Goal: Understand process/instructions: Learn how to perform a task or action

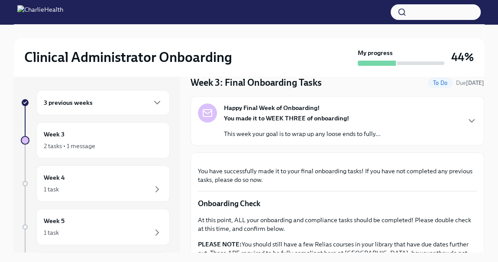
scroll to position [30, 0]
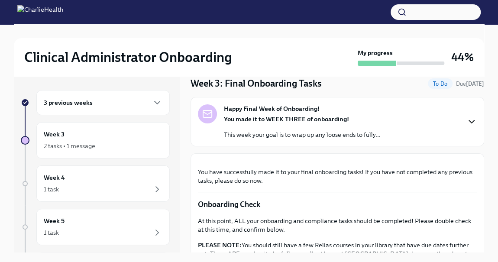
click at [467, 120] on icon "button" at bounding box center [472, 122] width 10 height 10
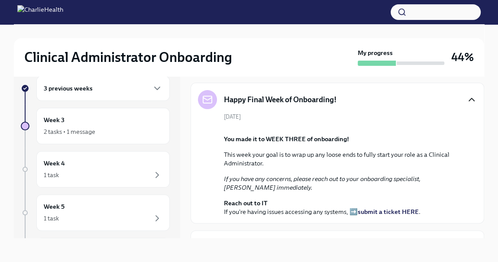
scroll to position [0, 0]
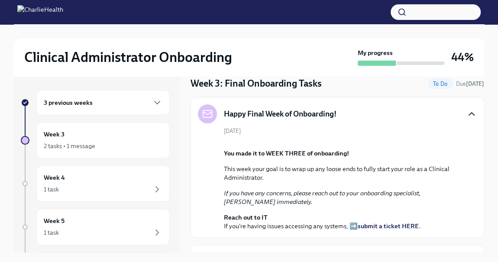
click at [144, 99] on div "3 previous weeks" at bounding box center [103, 102] width 119 height 10
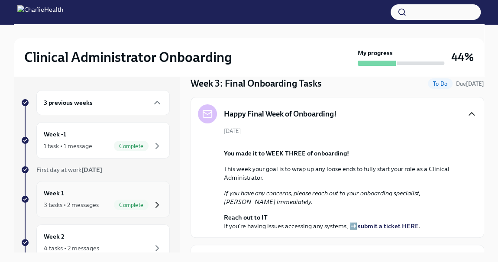
click at [156, 205] on icon "button" at bounding box center [157, 205] width 10 height 10
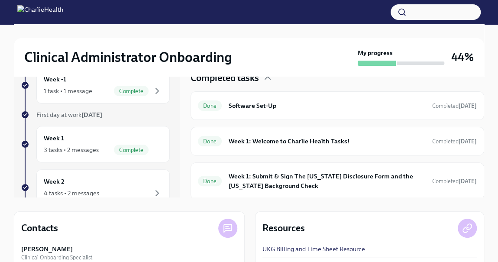
scroll to position [123, 0]
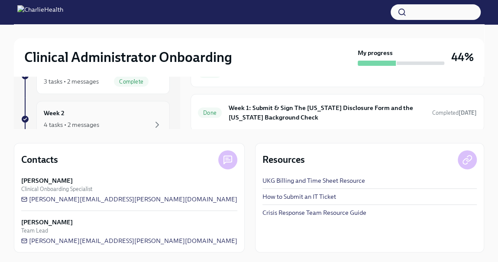
click at [141, 129] on div "Week 2 4 tasks • 2 messages" at bounding box center [102, 119] width 133 height 36
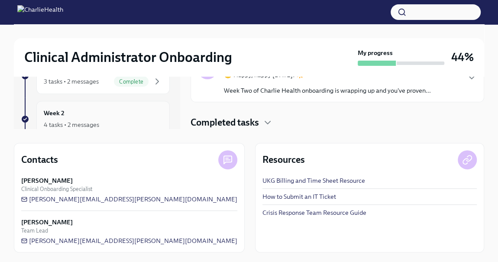
scroll to position [66, 0]
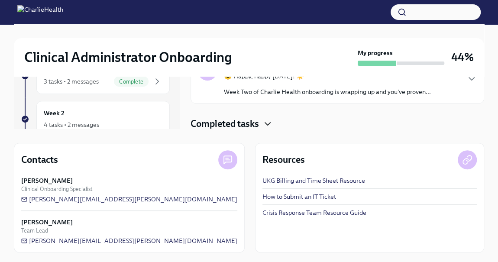
click at [272, 125] on icon "button" at bounding box center [268, 124] width 10 height 10
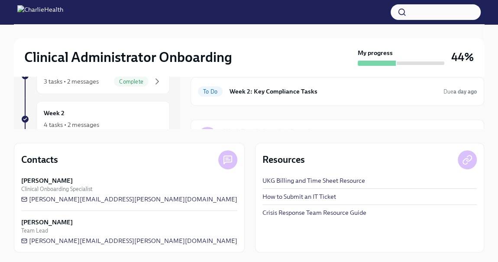
scroll to position [30, 0]
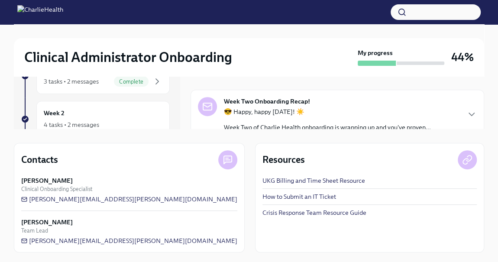
click at [349, 111] on p "😎 Happy, happy [DATE]! ☀️" at bounding box center [327, 111] width 207 height 9
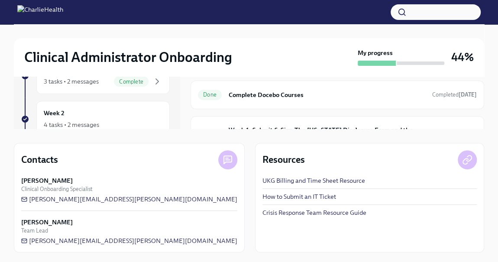
scroll to position [416, 0]
click at [276, 90] on h6 "Complete Docebo Courses" at bounding box center [327, 94] width 197 height 10
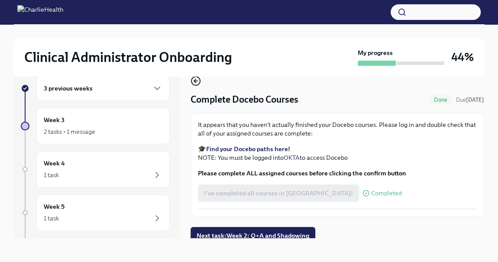
click at [198, 82] on icon "button" at bounding box center [196, 81] width 10 height 10
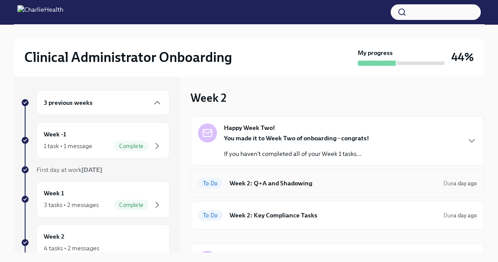
scroll to position [0, 0]
click at [300, 213] on h6 "Week 2: Key Compliance Tasks" at bounding box center [333, 215] width 207 height 10
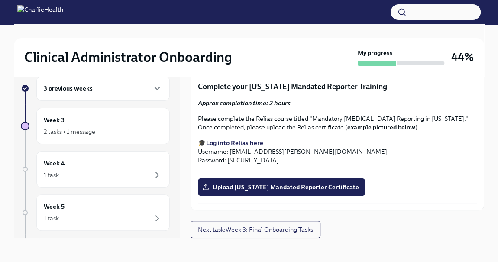
scroll to position [785, 0]
click at [270, 42] on strong "Find your main Relias trainings here" at bounding box center [258, 39] width 104 height 8
